Goal: Find specific page/section: Find specific page/section

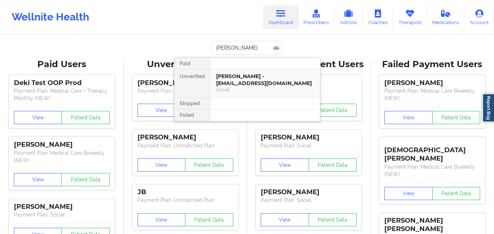
click at [256, 83] on div "[PERSON_NAME] - [EMAIL_ADDRESS][DOMAIN_NAME]" at bounding box center [265, 80] width 98 height 14
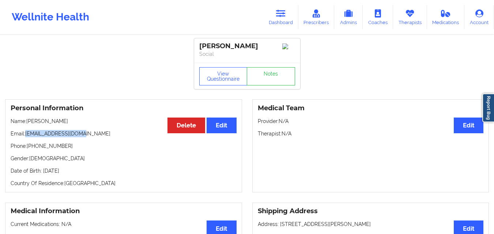
drag, startPoint x: 26, startPoint y: 136, endPoint x: 84, endPoint y: 136, distance: 57.4
click at [84, 136] on p "Email: [EMAIL_ADDRESS][DOMAIN_NAME]" at bounding box center [124, 133] width 226 height 7
copy p "[EMAIL_ADDRESS][DOMAIN_NAME]"
click at [283, 14] on icon at bounding box center [281, 14] width 10 height 8
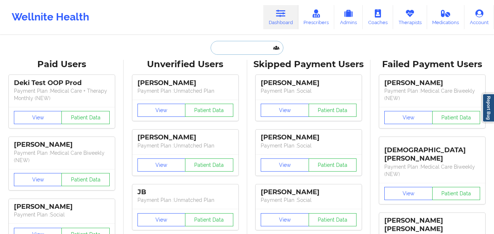
click at [245, 49] on input "text" at bounding box center [247, 48] width 72 height 14
paste input "[PERSON_NAME]"
type input "[PERSON_NAME]"
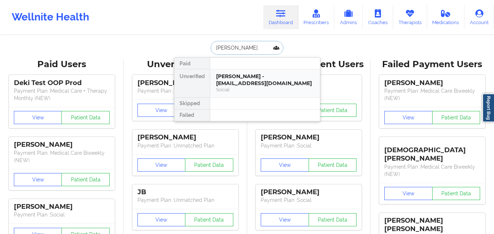
click at [244, 75] on div "[PERSON_NAME] - [EMAIL_ADDRESS][DOMAIN_NAME]" at bounding box center [265, 80] width 98 height 14
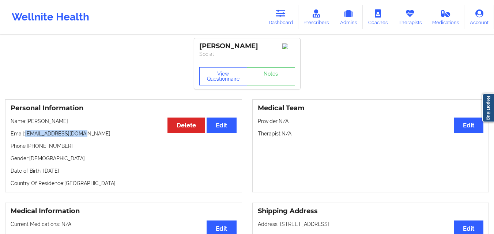
drag, startPoint x: 74, startPoint y: 134, endPoint x: 25, endPoint y: 137, distance: 49.2
click at [25, 137] on p "Email: [EMAIL_ADDRESS][DOMAIN_NAME]" at bounding box center [124, 133] width 226 height 7
copy p "[EMAIL_ADDRESS][DOMAIN_NAME]"
drag, startPoint x: 286, startPoint y: 11, endPoint x: 282, endPoint y: 27, distance: 16.5
click at [286, 11] on icon at bounding box center [281, 14] width 10 height 8
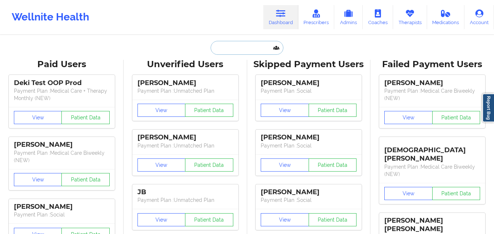
click at [264, 52] on input "text" at bounding box center [247, 48] width 72 height 14
paste input "[PERSON_NAME]"
type input "[PERSON_NAME]"
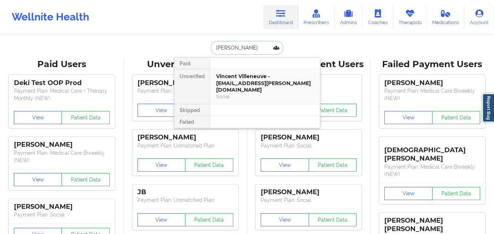
click at [259, 74] on div "Vincent Villeneuve - [EMAIL_ADDRESS][PERSON_NAME][DOMAIN_NAME]" at bounding box center [265, 83] width 98 height 20
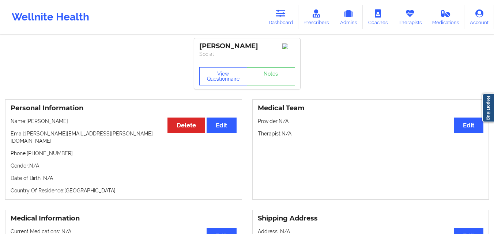
drag, startPoint x: 28, startPoint y: 125, endPoint x: 82, endPoint y: 121, distance: 54.3
click at [82, 121] on p "Name: [PERSON_NAME]" at bounding box center [124, 121] width 226 height 7
copy p "[PERSON_NAME]"
click at [282, 21] on link "Dashboard" at bounding box center [280, 17] width 35 height 24
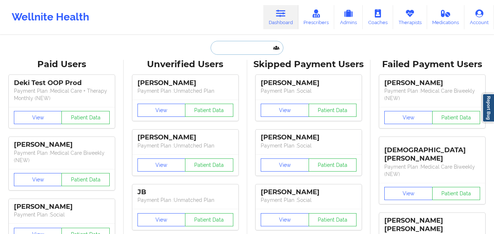
click at [253, 46] on input "text" at bounding box center [247, 48] width 72 height 14
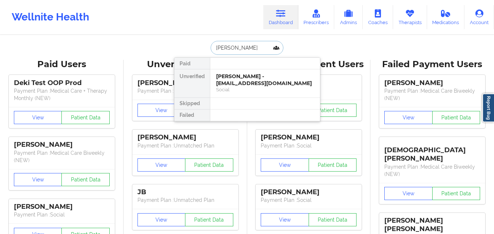
type input "[PERSON_NAME]"
